Goal: Task Accomplishment & Management: Manage account settings

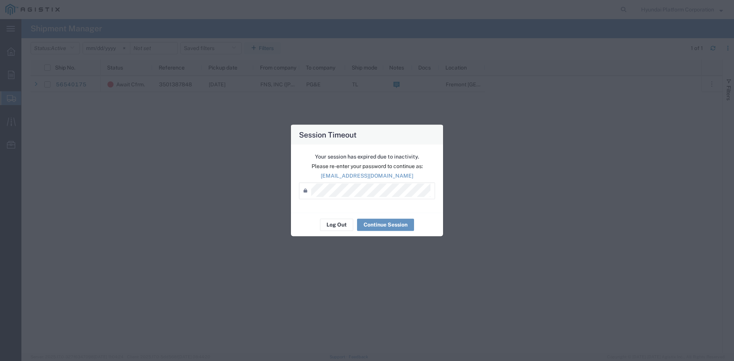
click at [320, 98] on div "Session Timeout Your session has expired due to inactivity. Please re-enter you…" at bounding box center [367, 180] width 734 height 361
click at [320, 98] on button "Log Out" at bounding box center [336, 225] width 33 height 12
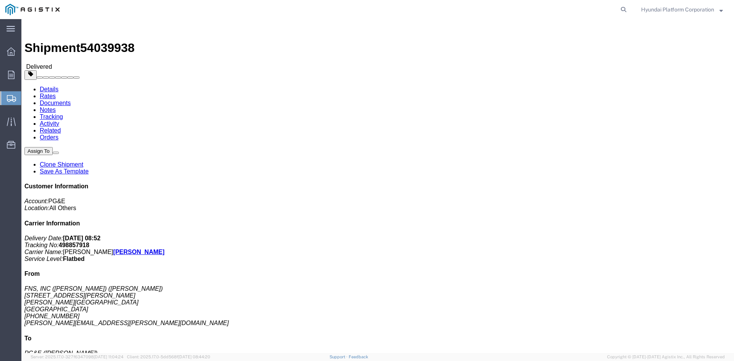
click at [0, 0] on span "Shipment Manager" at bounding box center [0, 0] width 0 height 0
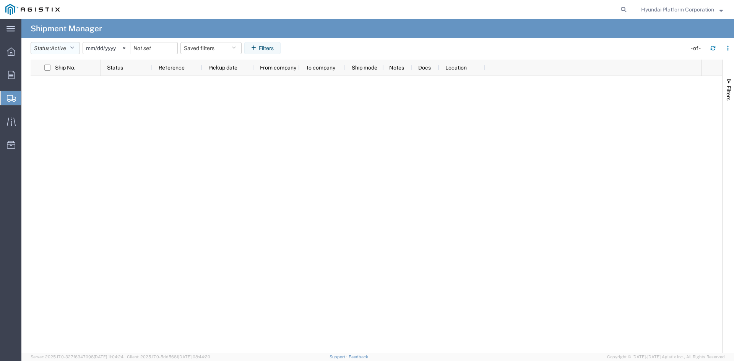
click at [59, 46] on span "Active" at bounding box center [58, 48] width 15 height 6
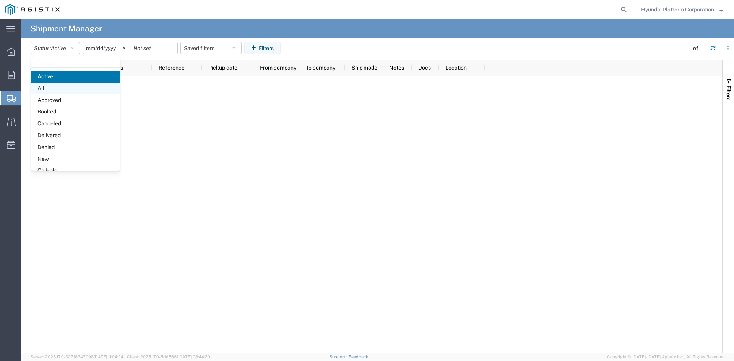
click at [59, 85] on span "All" at bounding box center [75, 89] width 89 height 12
